Goal: Information Seeking & Learning: Learn about a topic

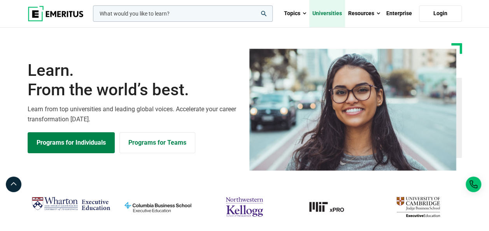
click at [335, 13] on link "Universities" at bounding box center [327, 13] width 36 height 27
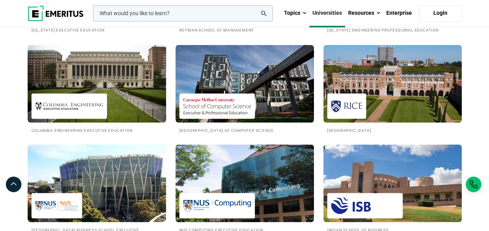
scroll to position [739, 0]
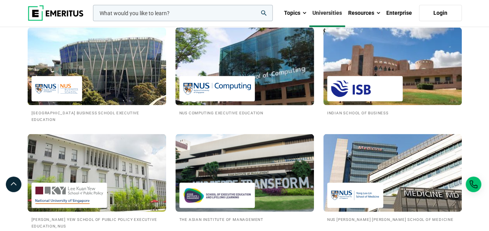
click at [259, 81] on img at bounding box center [244, 67] width 152 height 86
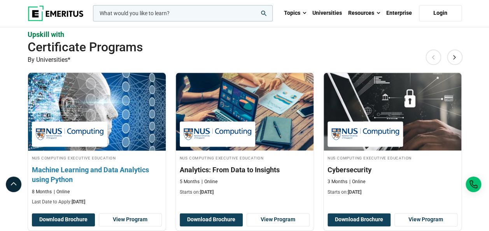
scroll to position [506, 0]
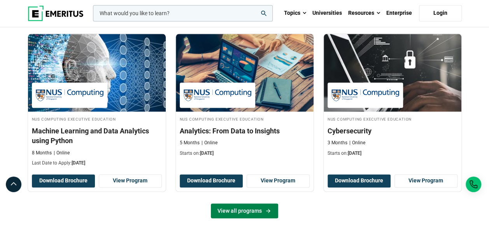
click at [267, 208] on icon at bounding box center [268, 211] width 7 height 6
